Goal: Information Seeking & Learning: Learn about a topic

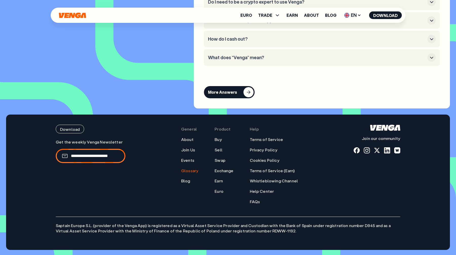
scroll to position [2298, 0]
click at [190, 160] on link "Events" at bounding box center [187, 159] width 13 height 5
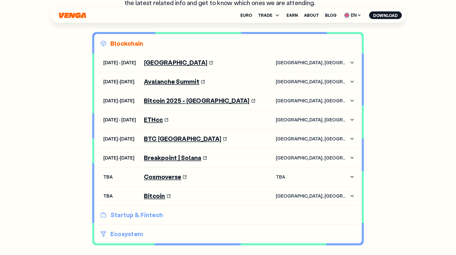
scroll to position [342, 0]
click at [138, 214] on p "Startup & Fintech" at bounding box center [228, 214] width 256 height 8
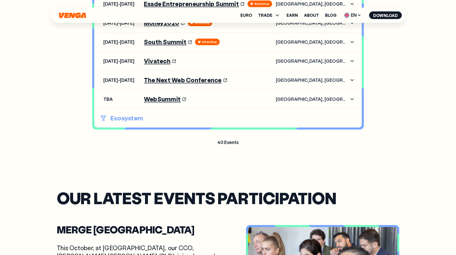
scroll to position [477, 0]
click at [137, 120] on p "Ecosystem" at bounding box center [228, 118] width 256 height 8
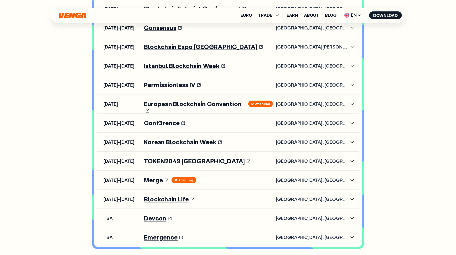
scroll to position [624, 0]
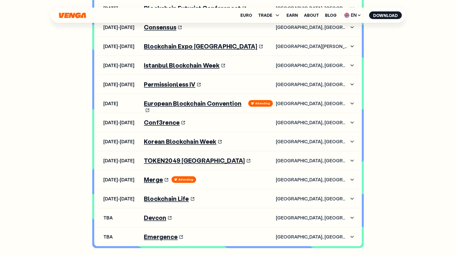
click at [150, 108] on icon "button" at bounding box center [148, 110] width 4 height 4
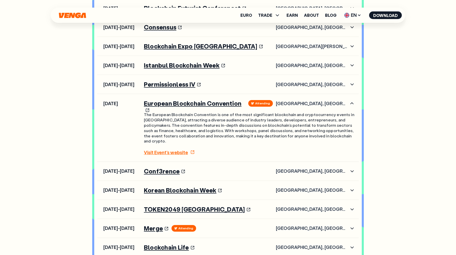
click at [179, 206] on link "TOKEN2049 [GEOGRAPHIC_DATA]" at bounding box center [197, 209] width 107 height 7
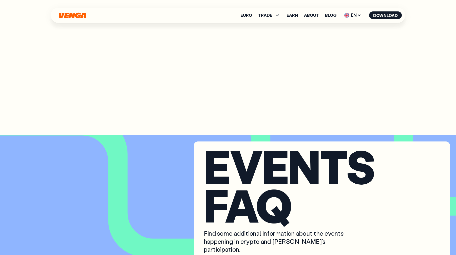
scroll to position [1957, 0]
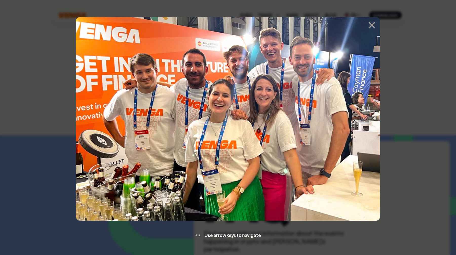
click at [419, 59] on div at bounding box center [228, 119] width 456 height 205
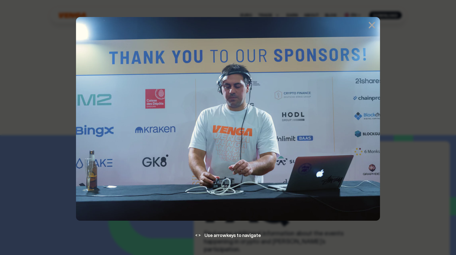
click at [412, 100] on div at bounding box center [228, 119] width 456 height 205
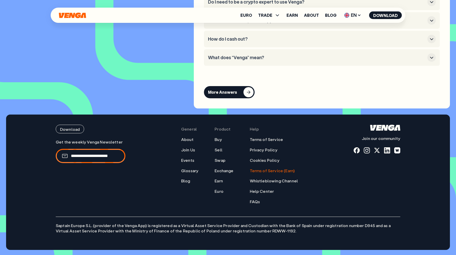
scroll to position [2298, 0]
